Goal: Task Accomplishment & Management: Use online tool/utility

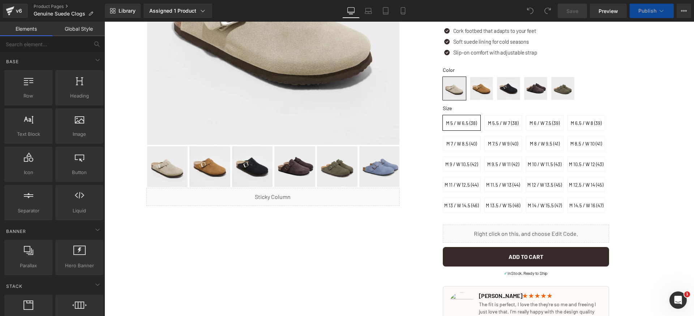
scroll to position [240, 0]
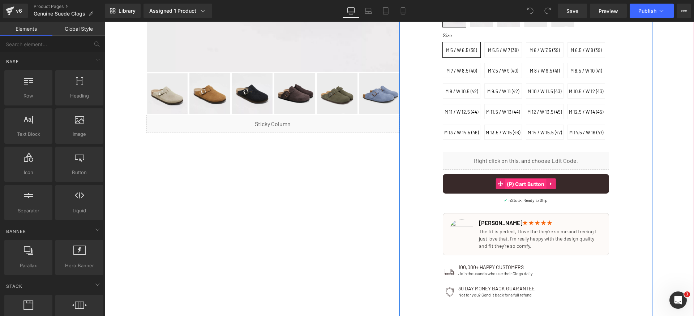
click at [520, 190] on span "(P) Cart Button" at bounding box center [526, 184] width 42 height 11
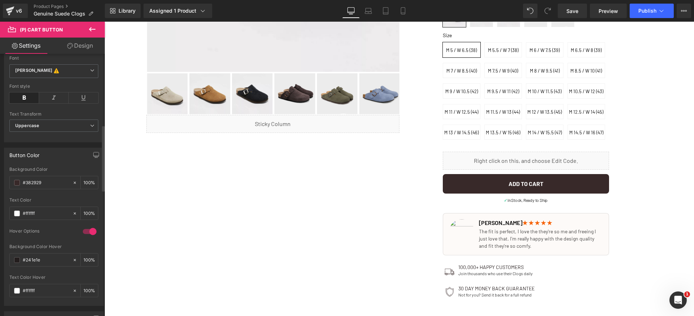
scroll to position [320, 0]
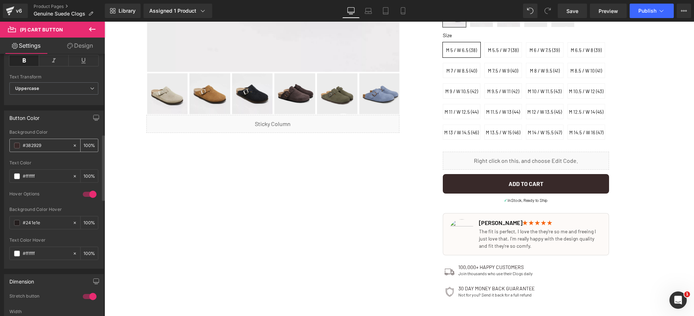
click at [51, 146] on input "#382929" at bounding box center [46, 146] width 46 height 8
click at [68, 129] on div "Button Color rgb(56, 41, 41) Background Color #382929 100 % #ffffff Text Color …" at bounding box center [54, 190] width 100 height 158
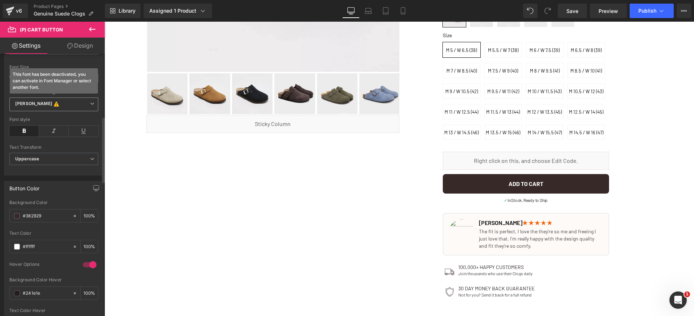
click at [62, 107] on b "Barlow This font has been deactivated, you can activate in Font Manager or sele…" at bounding box center [52, 104] width 75 height 7
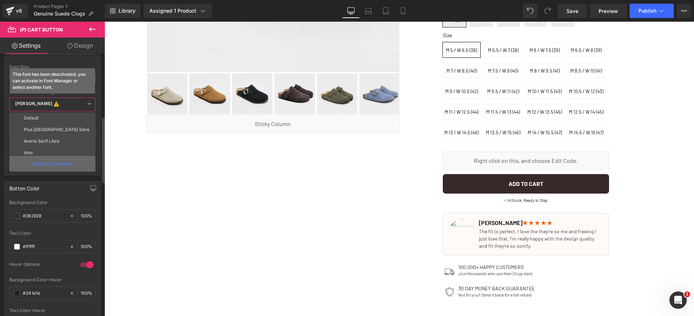
scroll to position [26, 0]
click at [60, 164] on p "Open Font Manager" at bounding box center [52, 164] width 40 height 7
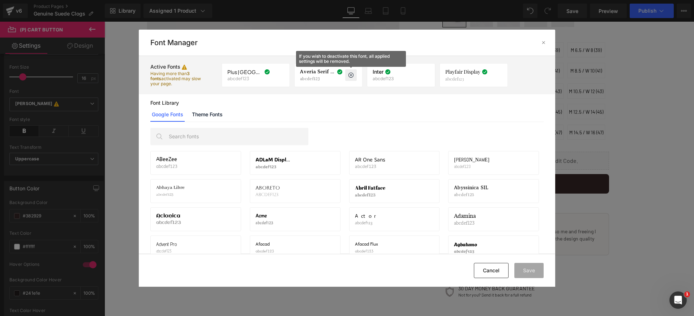
click at [350, 77] on icon at bounding box center [351, 75] width 6 height 6
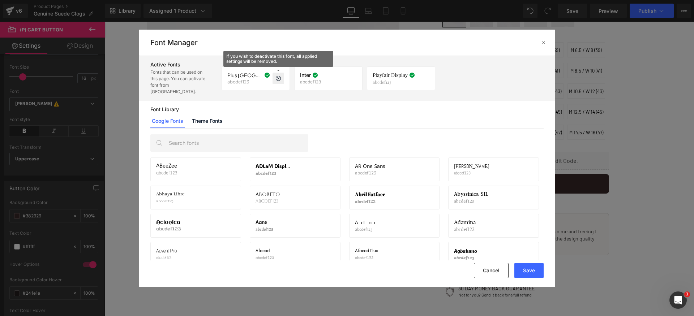
click at [277, 77] on icon at bounding box center [279, 79] width 6 height 6
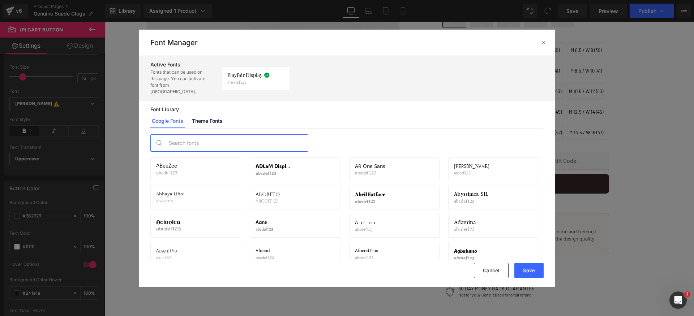
click at [236, 135] on input "text" at bounding box center [236, 143] width 143 height 17
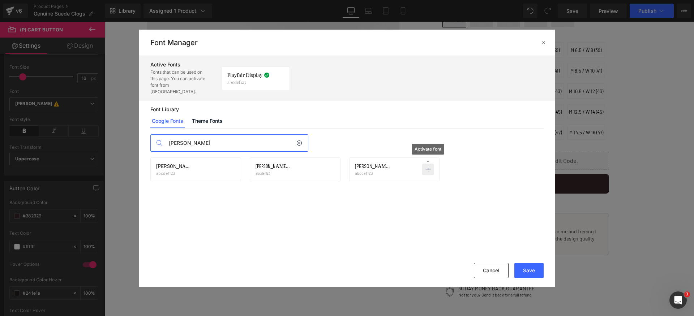
type input "barlow"
click at [428, 167] on icon at bounding box center [428, 170] width 6 height 6
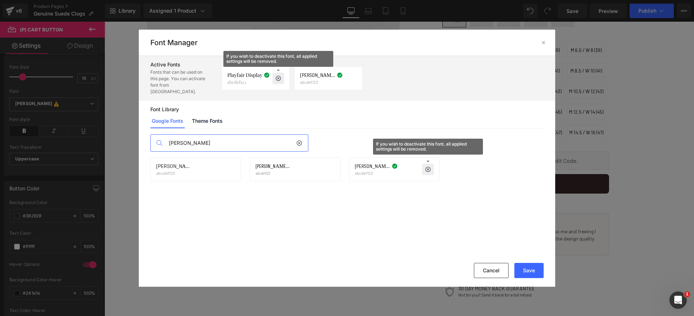
click at [281, 76] on icon at bounding box center [279, 79] width 6 height 6
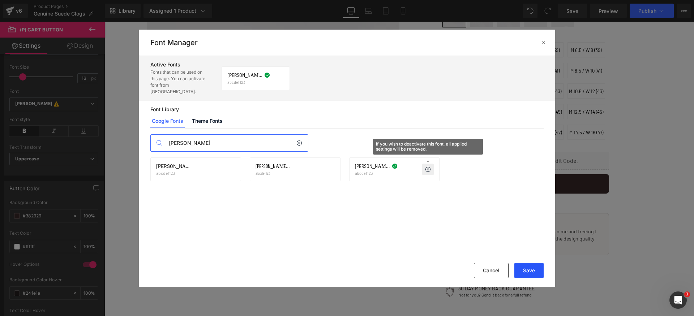
click at [529, 272] on button "Save" at bounding box center [529, 270] width 29 height 15
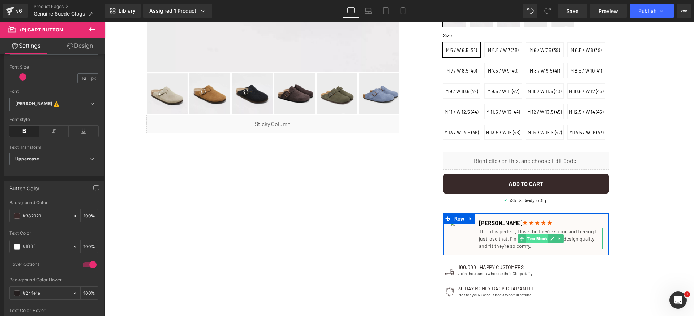
click at [532, 243] on span "Text Block" at bounding box center [537, 239] width 23 height 9
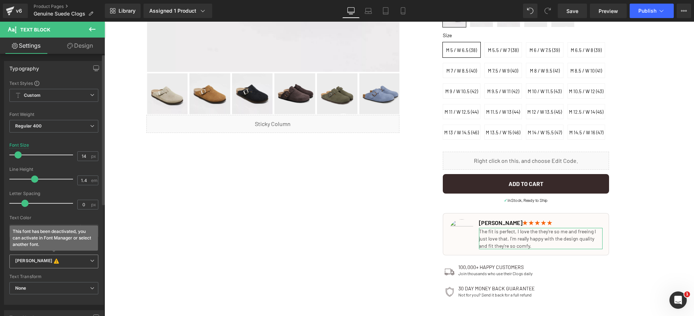
click at [61, 262] on b "Barlow This font has been deactivated, you can activate in Font Manager or sele…" at bounding box center [52, 261] width 75 height 7
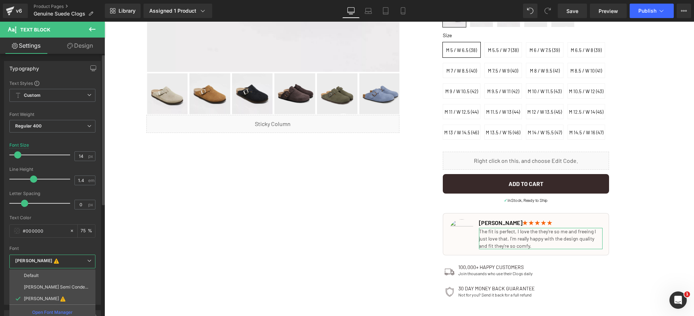
click at [73, 243] on div at bounding box center [52, 244] width 86 height 5
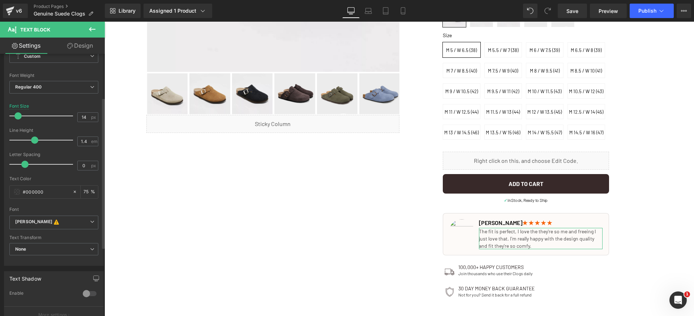
scroll to position [113, 0]
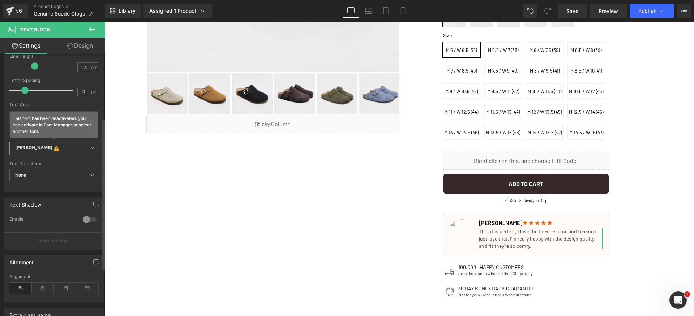
click at [81, 150] on b "Barlow This font has been deactivated, you can activate in Font Manager or sele…" at bounding box center [52, 148] width 75 height 7
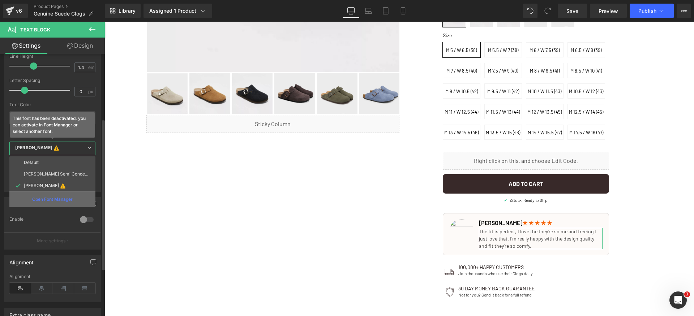
click at [73, 195] on div "Open Font Manager" at bounding box center [52, 200] width 86 height 16
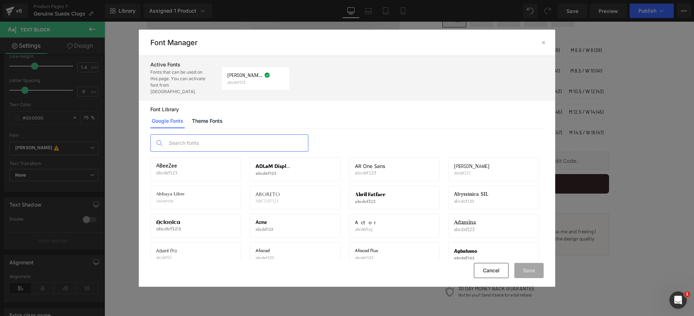
click at [218, 141] on input "text" at bounding box center [236, 143] width 143 height 17
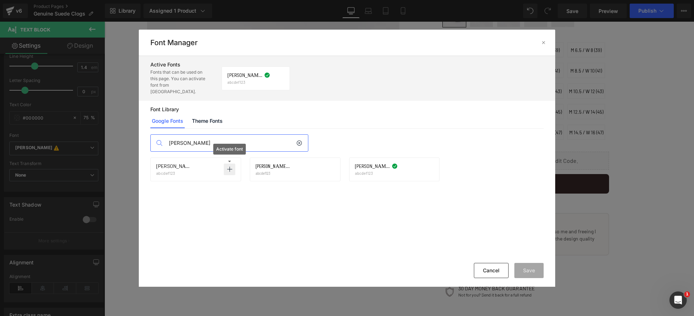
type input "barlow"
click at [232, 167] on icon at bounding box center [230, 170] width 6 height 6
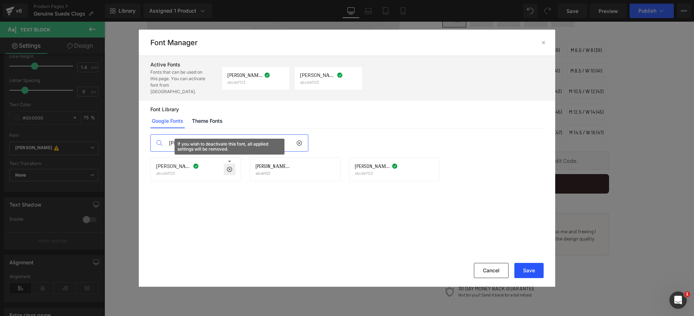
click at [529, 269] on button "Save" at bounding box center [529, 270] width 29 height 15
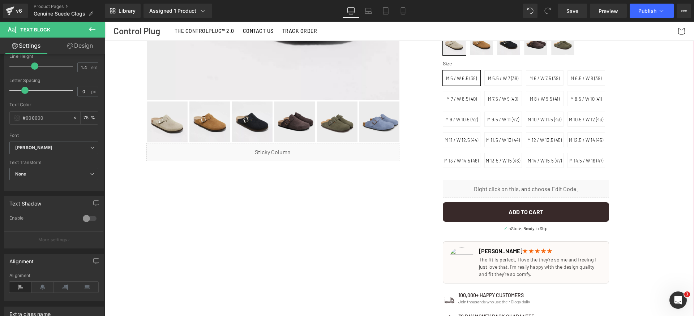
scroll to position [0, 0]
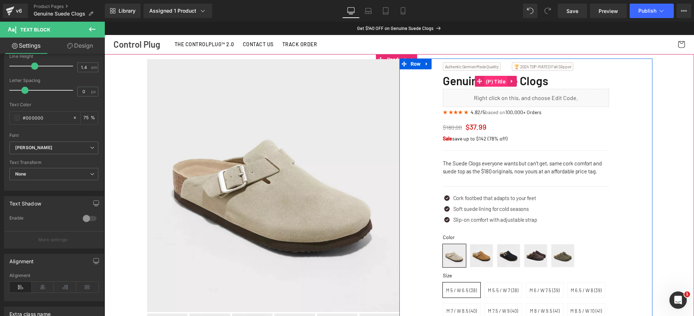
click at [487, 82] on span "(P) Title" at bounding box center [496, 81] width 24 height 11
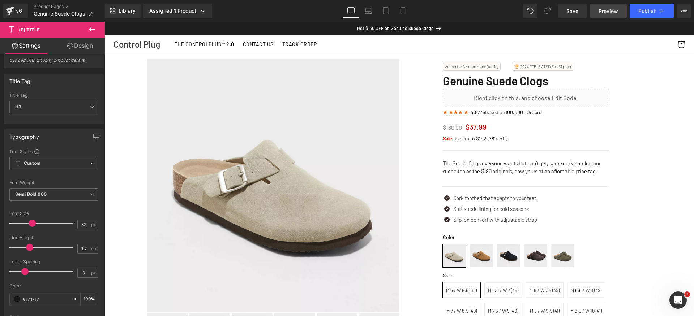
click at [571, 10] on span "Save" at bounding box center [573, 11] width 12 height 8
click at [7, 9] on icon at bounding box center [10, 9] width 8 height 5
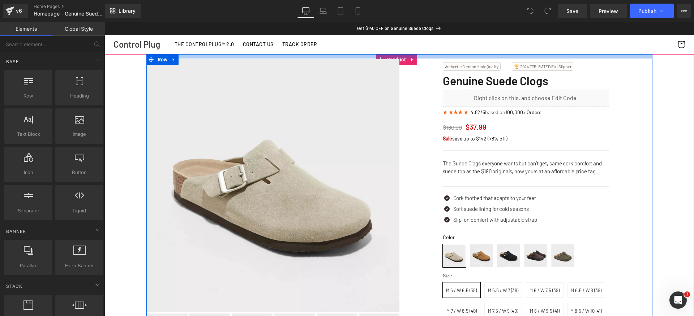
click at [399, 55] on div at bounding box center [399, 56] width 506 height 4
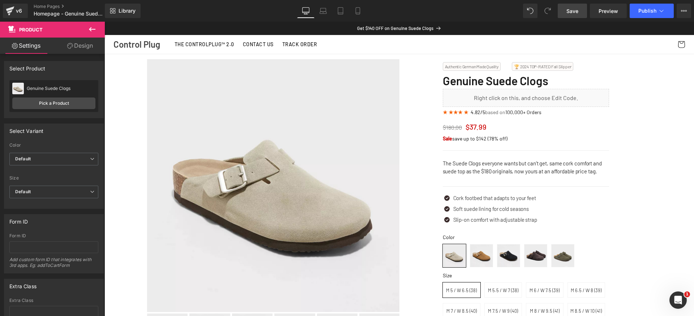
click at [579, 8] on link "Save" at bounding box center [572, 11] width 29 height 14
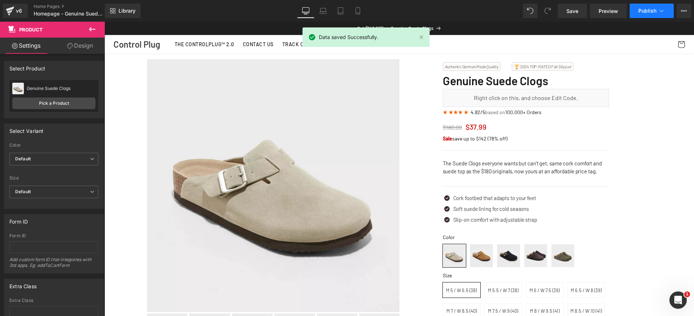
click at [645, 11] on span "Publish" at bounding box center [648, 11] width 18 height 6
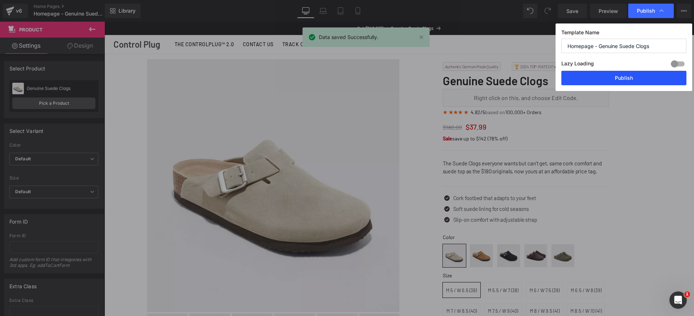
click at [639, 81] on button "Publish" at bounding box center [624, 78] width 125 height 14
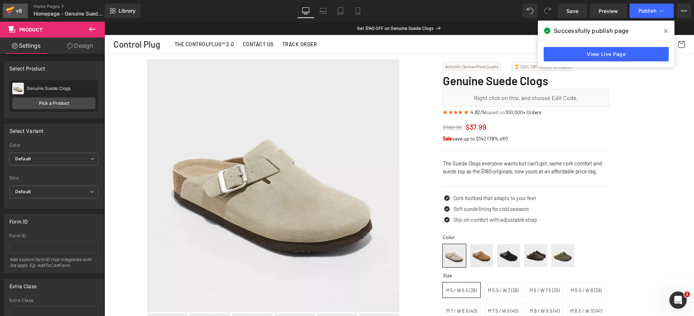
click at [14, 16] on link "v6" at bounding box center [15, 11] width 25 height 14
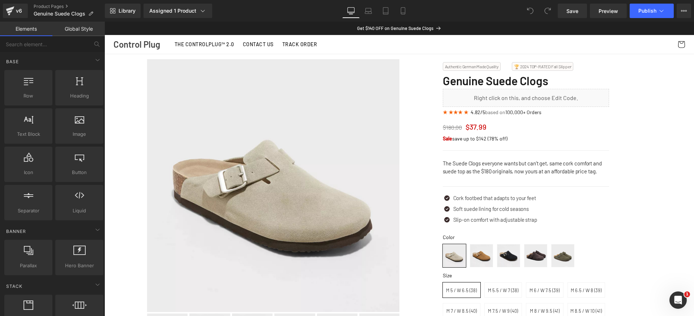
click at [455, 112] on b "★" at bounding box center [455, 112] width 5 height 6
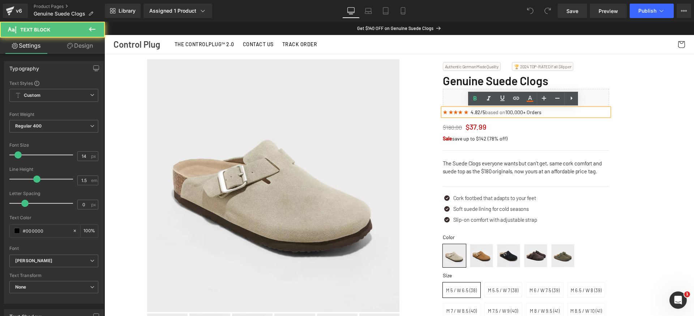
click at [461, 112] on b "★ ★" at bounding box center [463, 112] width 10 height 6
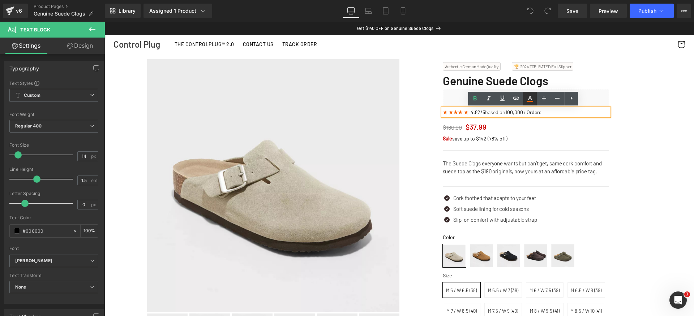
click at [526, 101] on icon at bounding box center [530, 98] width 9 height 9
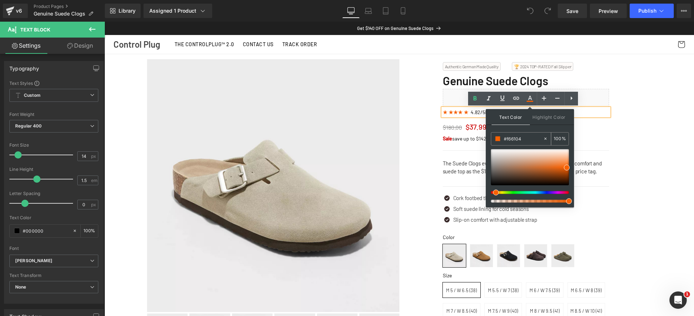
click at [532, 139] on input "#f66104" at bounding box center [523, 139] width 39 height 8
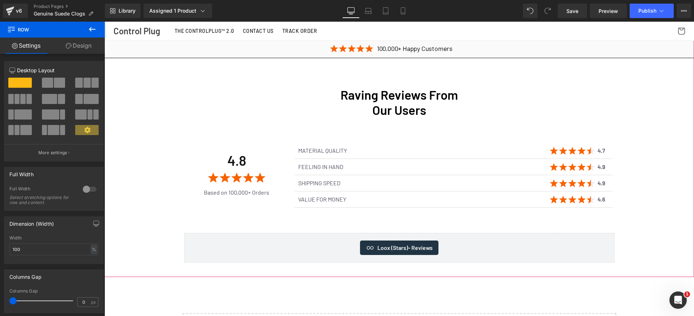
scroll to position [1650, 0]
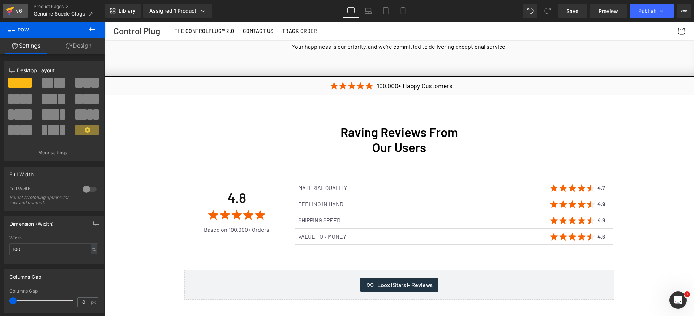
click at [11, 10] on icon at bounding box center [10, 11] width 9 height 18
